Goal: Browse casually

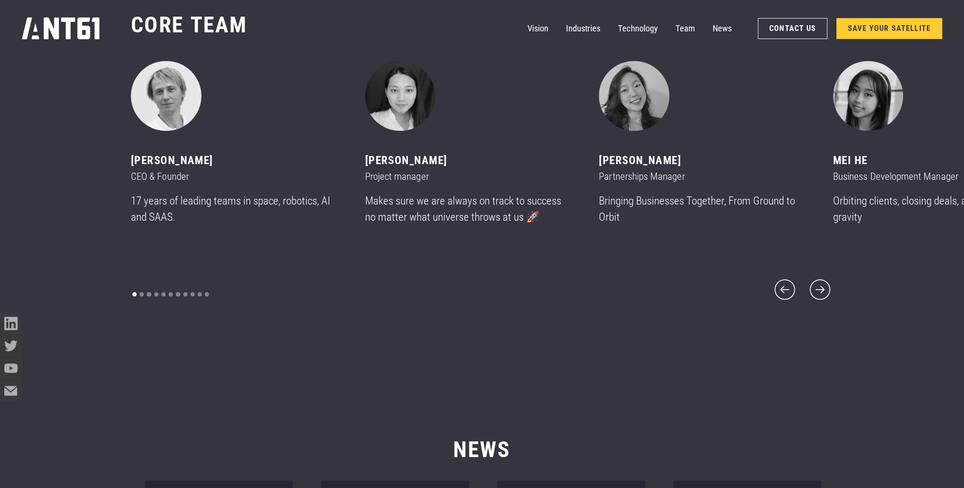
scroll to position [5902, 0]
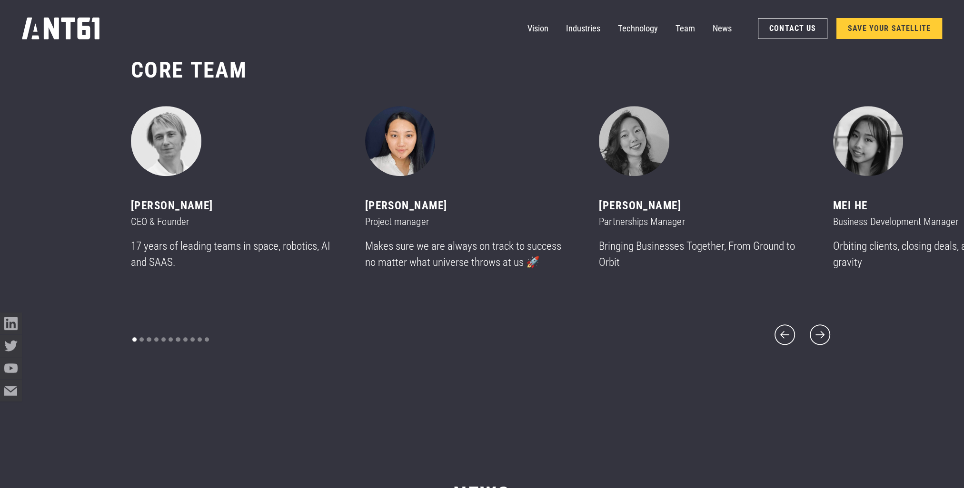
drag, startPoint x: 499, startPoint y: 165, endPoint x: 400, endPoint y: 169, distance: 99.1
click at [400, 169] on div "2 of 11" at bounding box center [469, 141] width 208 height 70
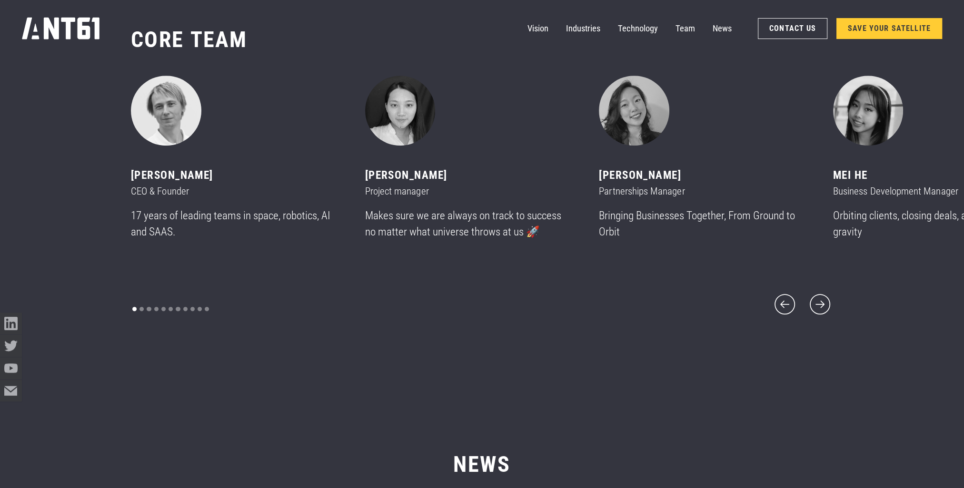
scroll to position [5950, 0]
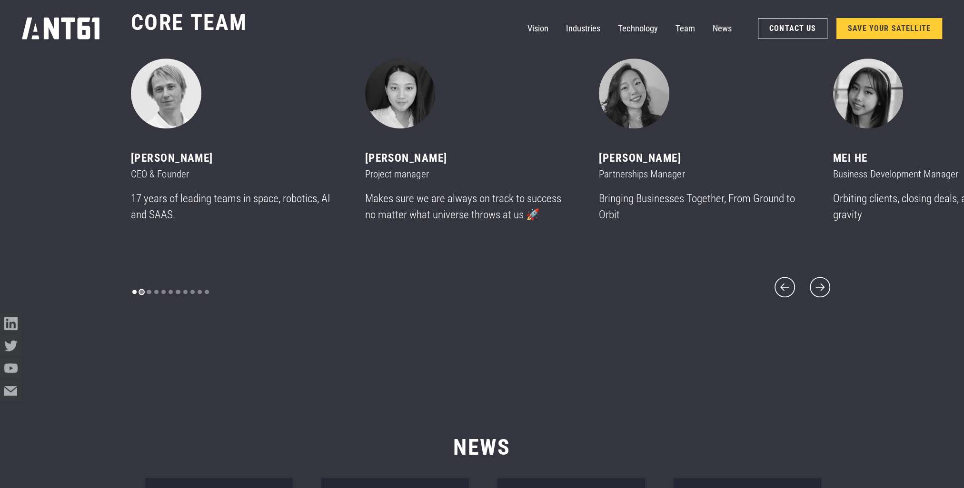
click at [140, 290] on div "Show slide 2 of 11" at bounding box center [141, 292] width 4 height 4
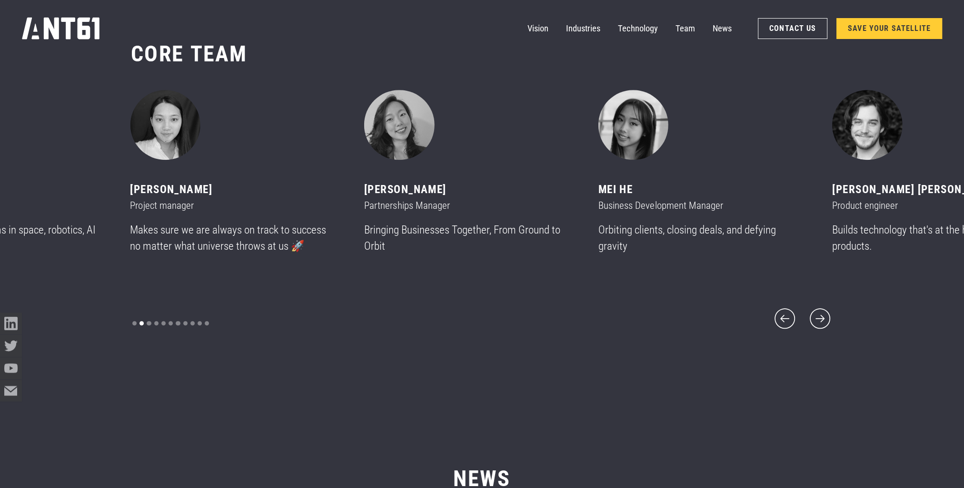
scroll to position [5902, 0]
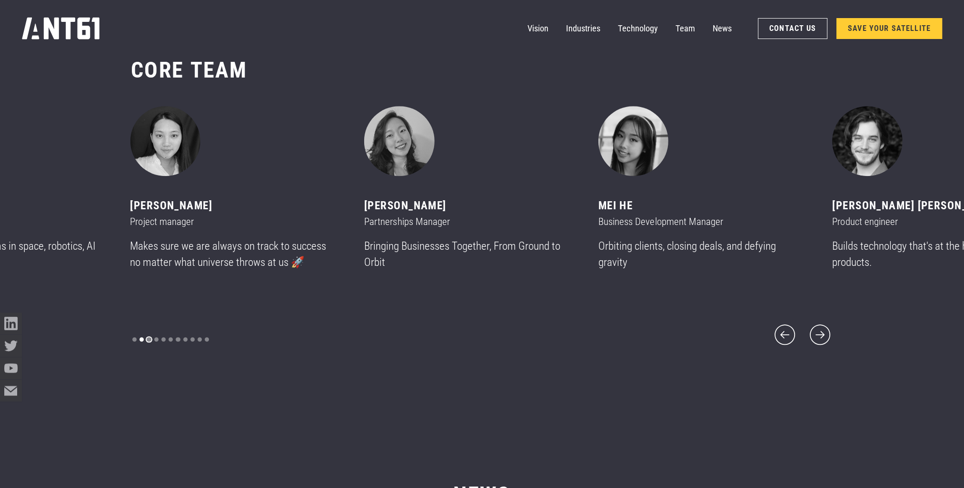
click at [148, 337] on div "Show slide 3 of 11" at bounding box center [149, 339] width 4 height 4
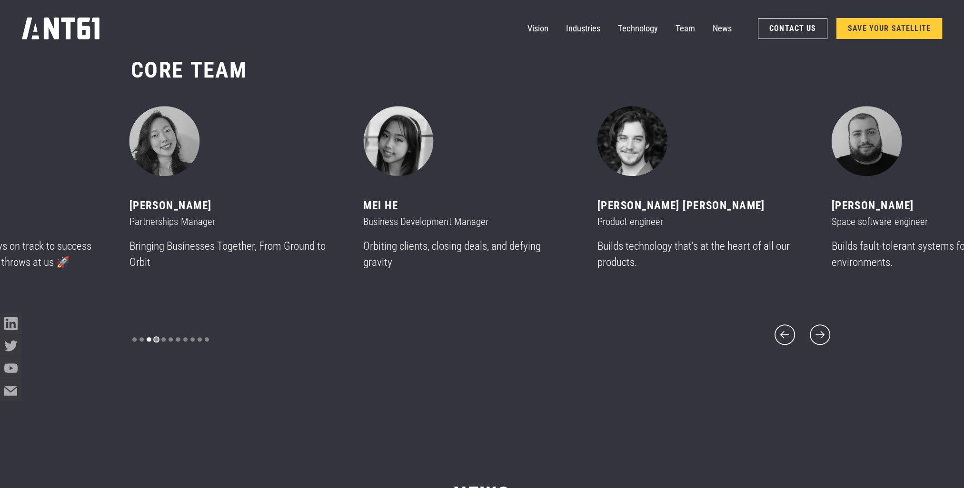
click at [157, 337] on div "Show slide 4 of 11" at bounding box center [156, 339] width 4 height 4
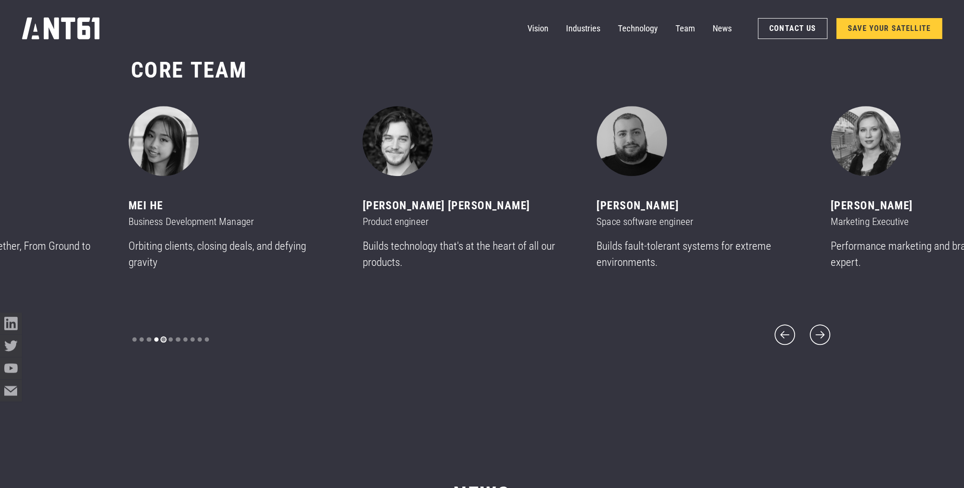
click at [163, 337] on div "Show slide 5 of 11" at bounding box center [163, 339] width 4 height 4
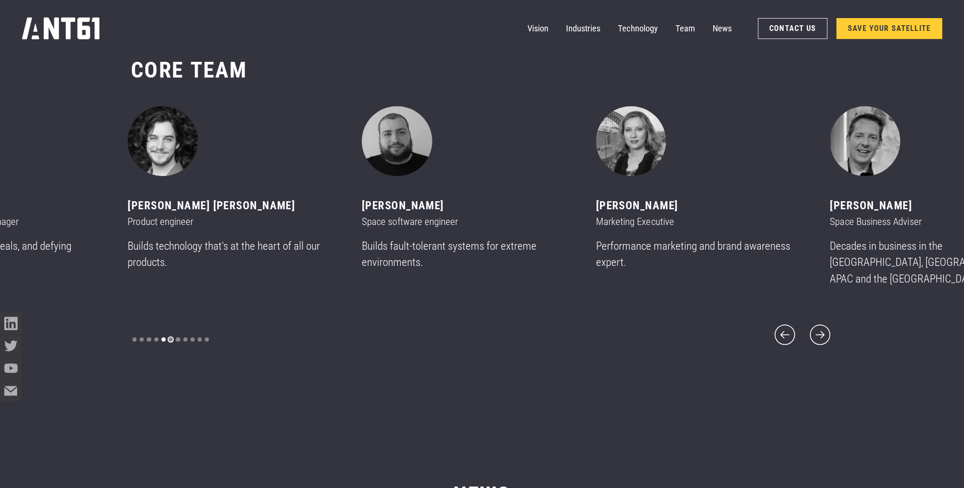
click at [169, 337] on div "Show slide 6 of 11" at bounding box center [171, 339] width 4 height 4
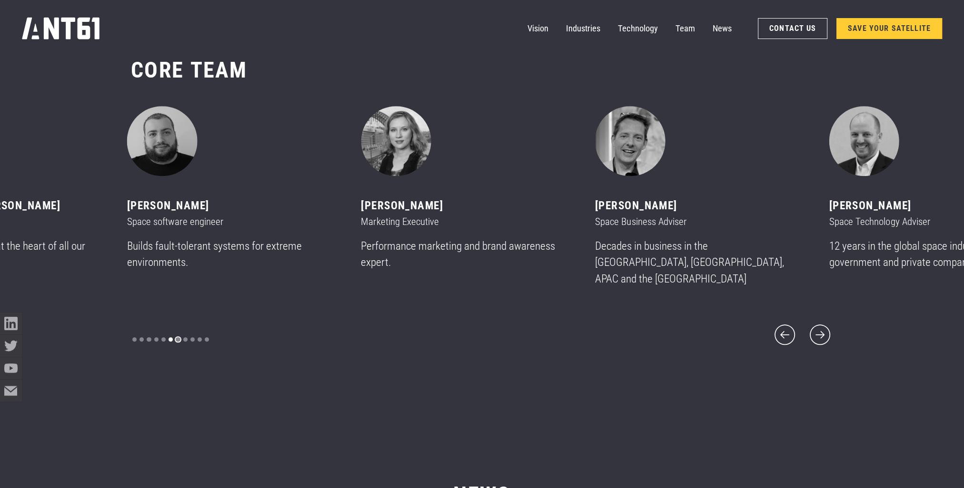
click at [177, 337] on div "Show slide 7 of 11" at bounding box center [178, 339] width 4 height 4
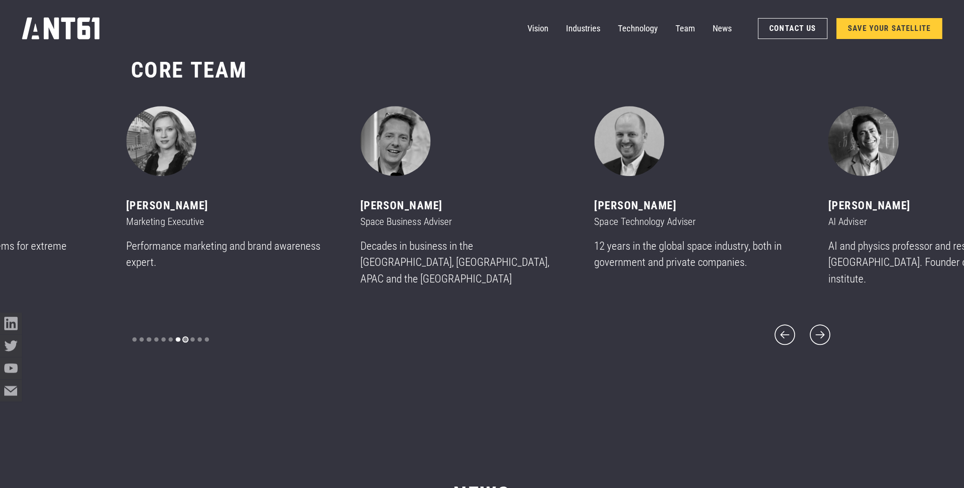
click at [183, 337] on div "Show slide 8 of 11" at bounding box center [185, 339] width 4 height 4
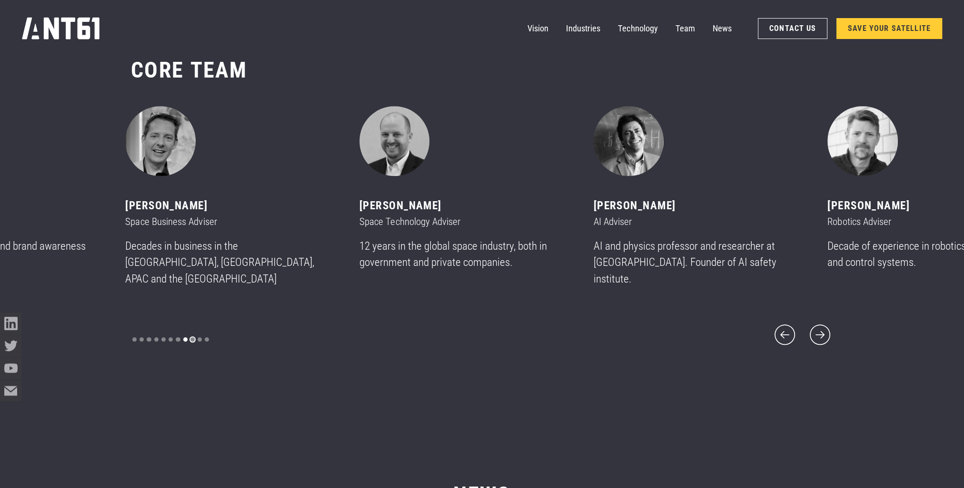
click at [191, 337] on div "Show slide 9 of 11" at bounding box center [192, 339] width 4 height 4
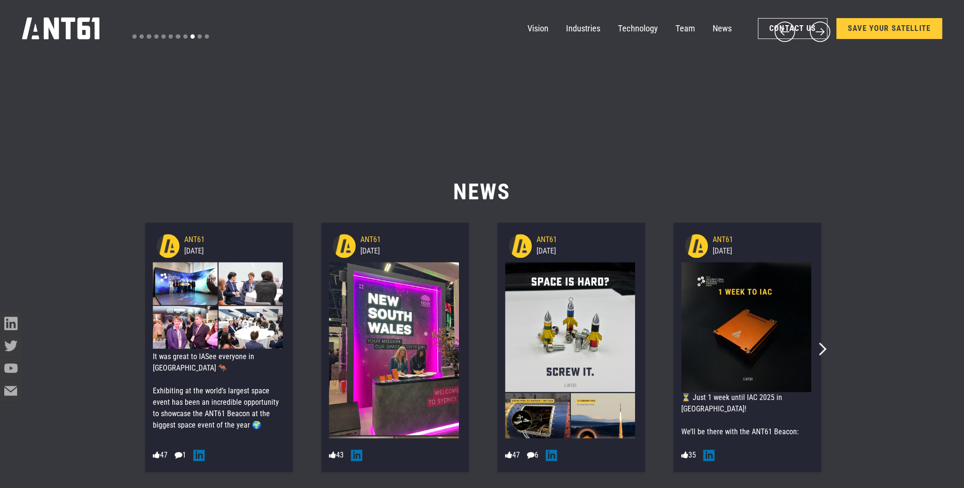
scroll to position [6123, 0]
